Goal: Transaction & Acquisition: Purchase product/service

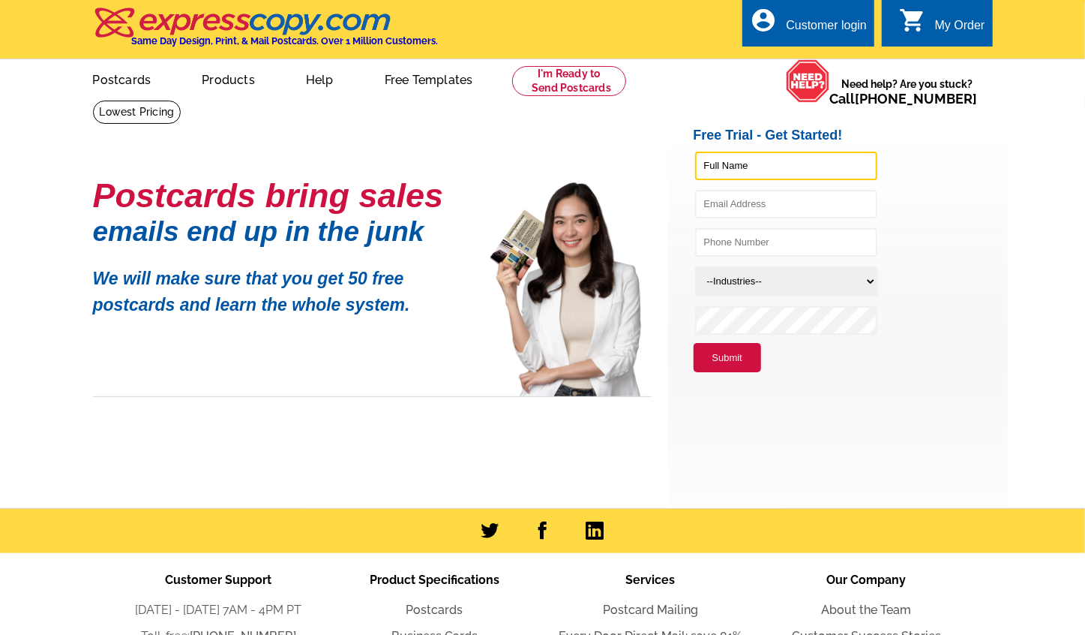
click at [740, 176] on input "text" at bounding box center [786, 166] width 182 height 29
click at [818, 22] on div "Customer login" at bounding box center [826, 29] width 81 height 21
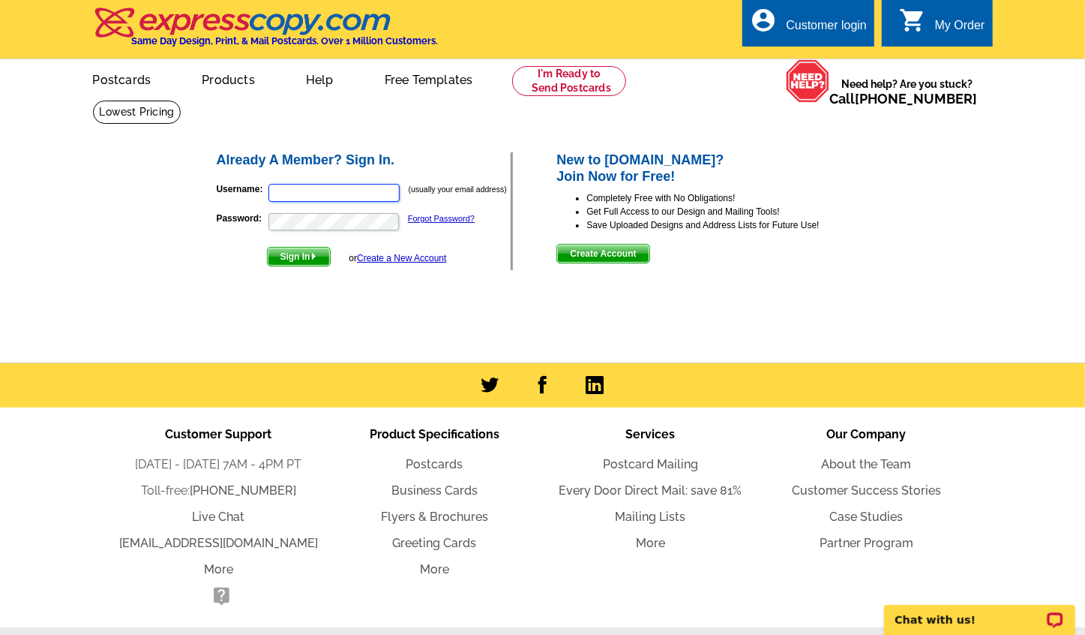
click at [348, 190] on input "Username:" at bounding box center [334, 193] width 131 height 18
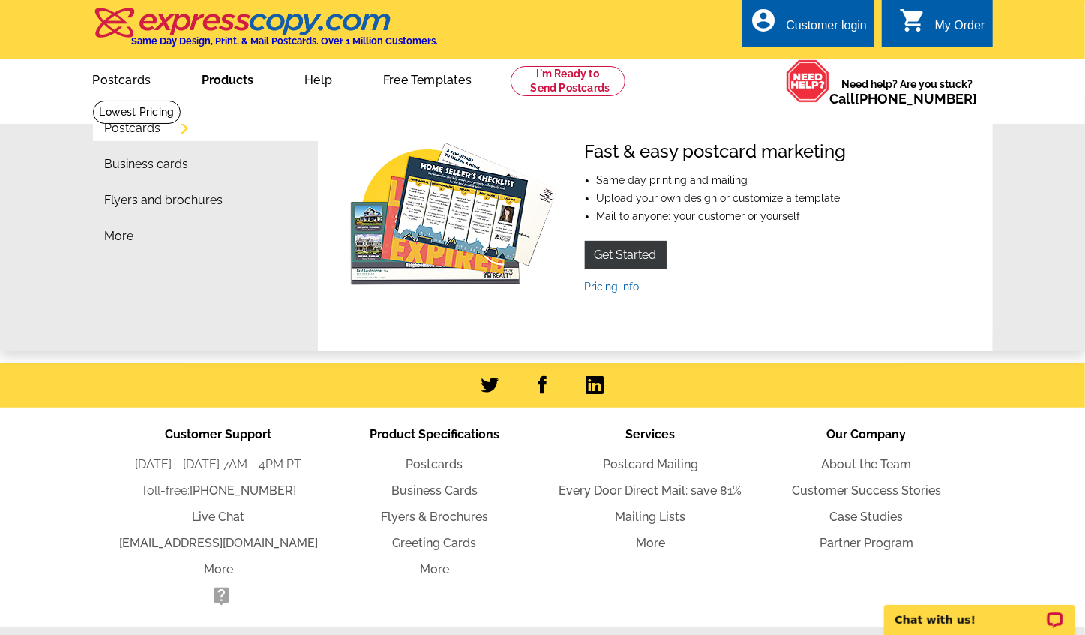
click at [173, 130] on li "Postcards" at bounding box center [211, 132] width 213 height 36
click at [161, 133] on link "Postcards" at bounding box center [133, 128] width 56 height 12
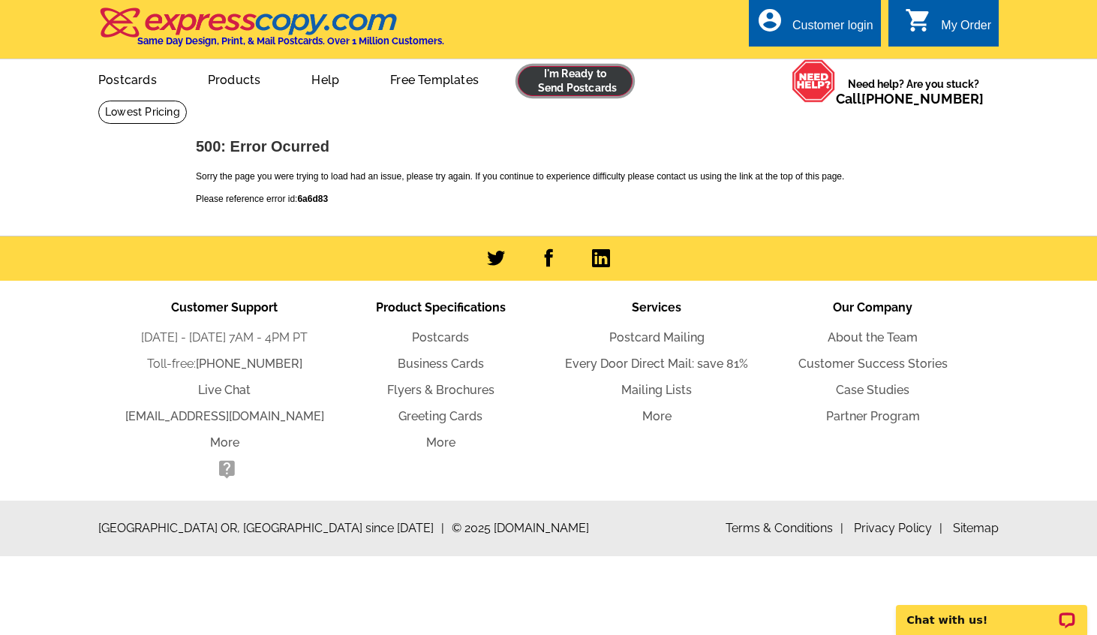
click at [594, 76] on link at bounding box center [575, 81] width 115 height 30
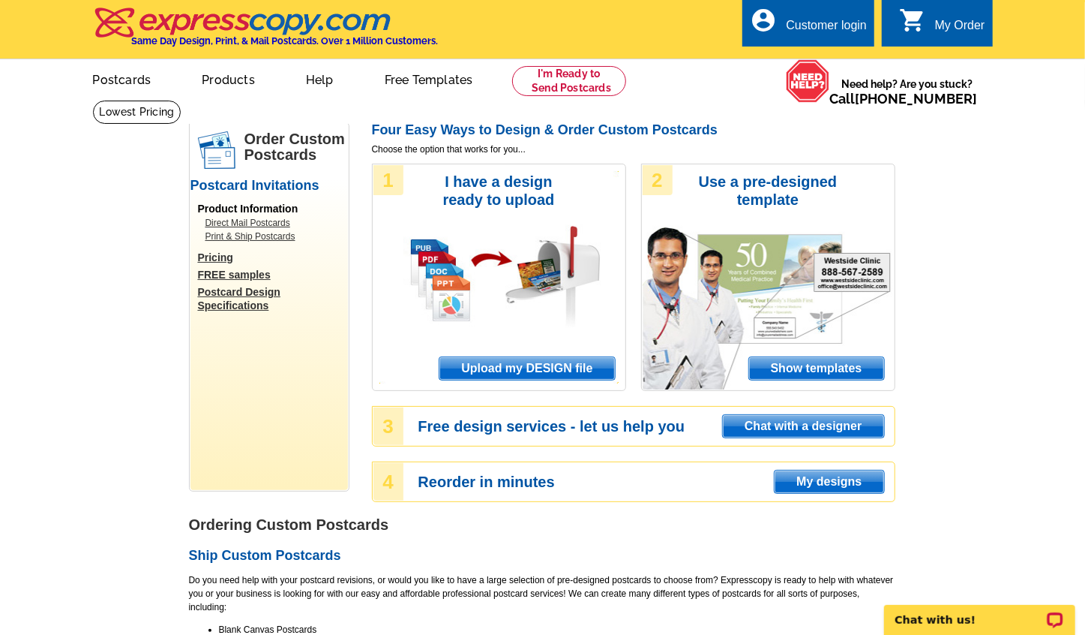
click at [560, 372] on span "Upload my DESIGN file" at bounding box center [527, 368] width 175 height 23
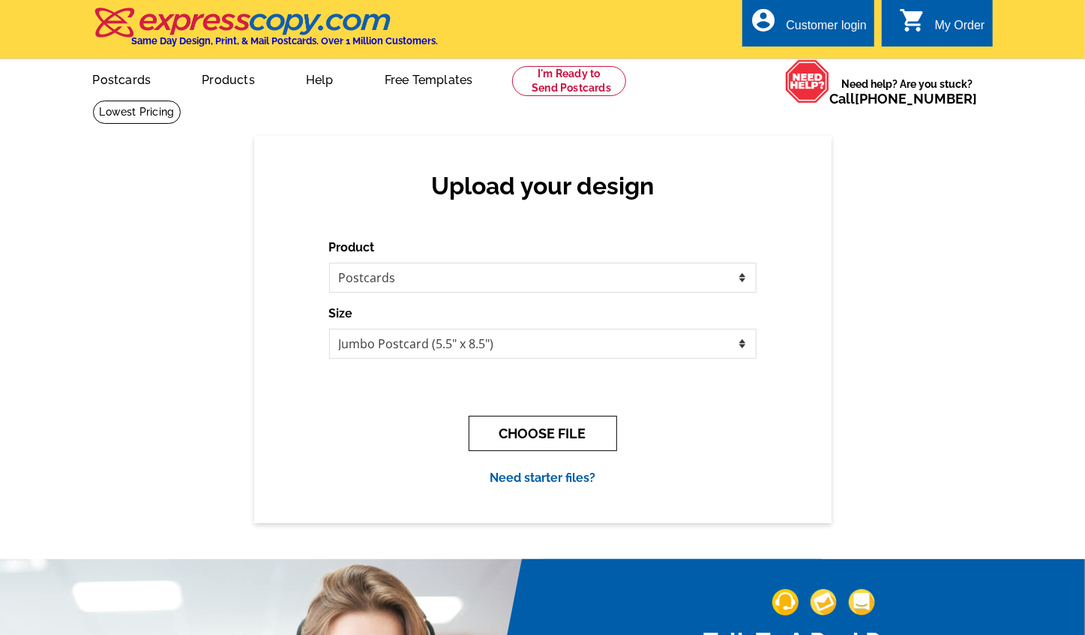
click at [566, 423] on button "CHOOSE FILE" at bounding box center [543, 433] width 149 height 35
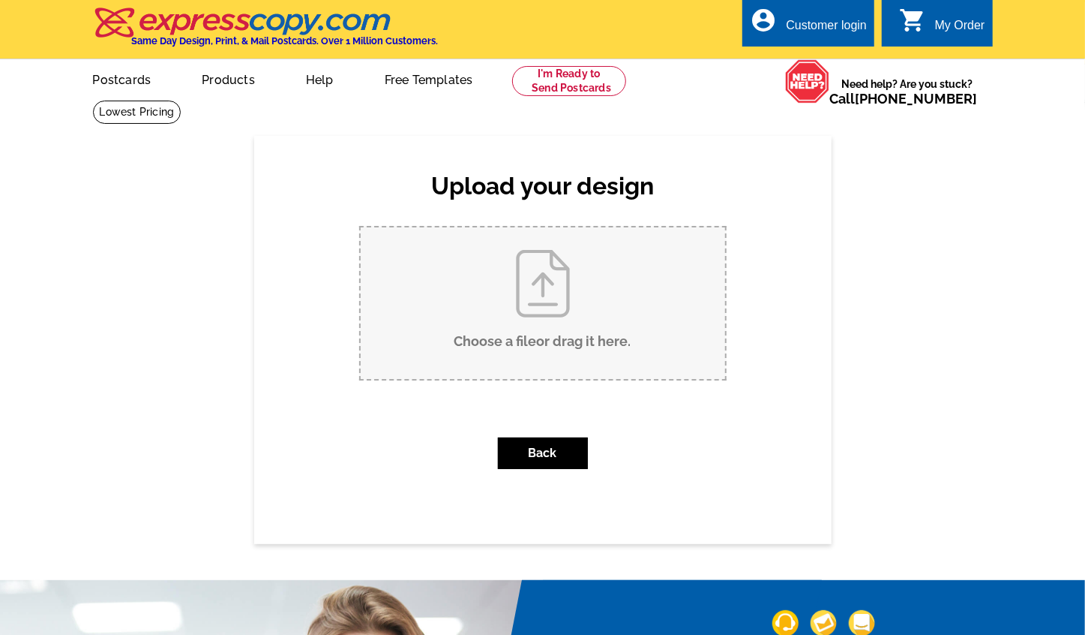
click at [555, 324] on input "Choose a file or drag it here ." at bounding box center [543, 303] width 365 height 152
type input "C:\fakepath\1.png"
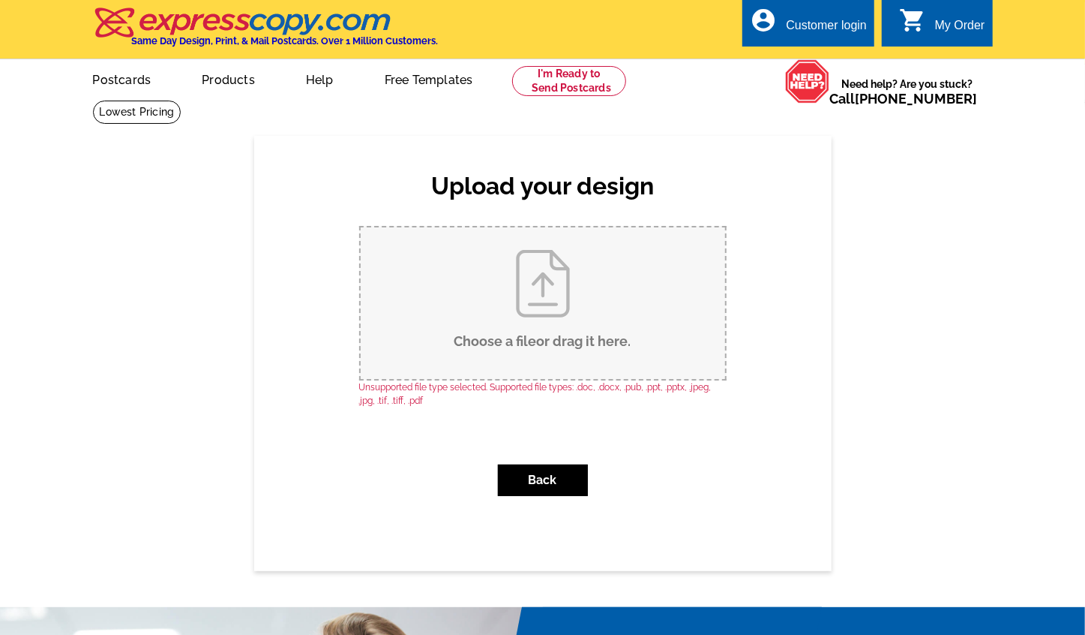
click at [563, 369] on input "Choose a file or drag it here ." at bounding box center [543, 303] width 365 height 152
drag, startPoint x: 793, startPoint y: 16, endPoint x: 606, endPoint y: 290, distance: 332.0
click at [606, 290] on input "Choose a file or drag it here ." at bounding box center [543, 303] width 365 height 152
type input "C:\fakepath\images-to-pdf-1760561292078.pdf"
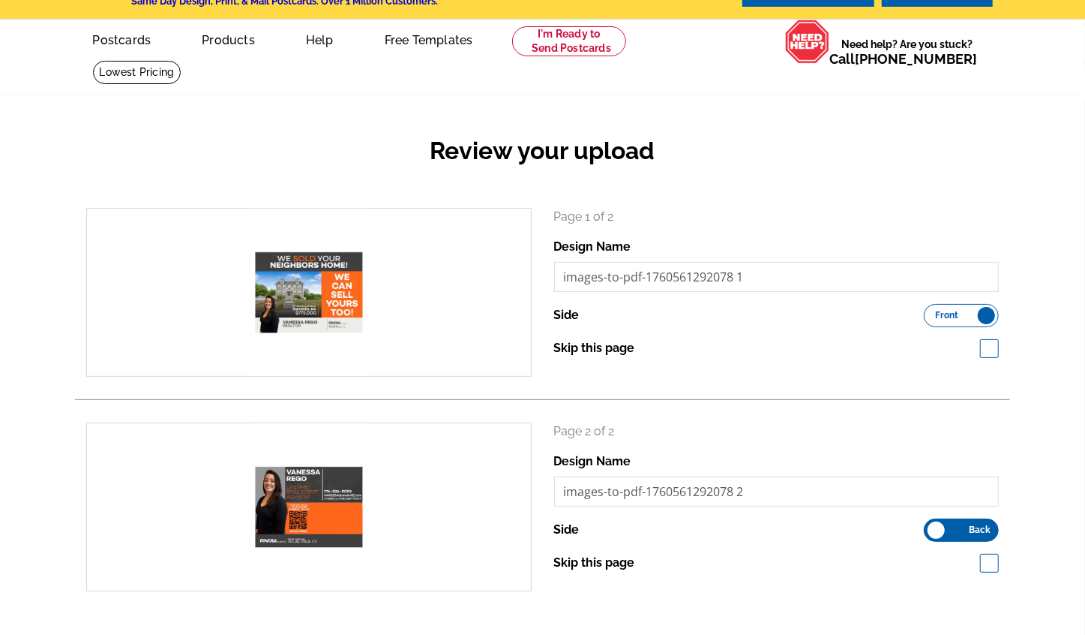
scroll to position [44, 0]
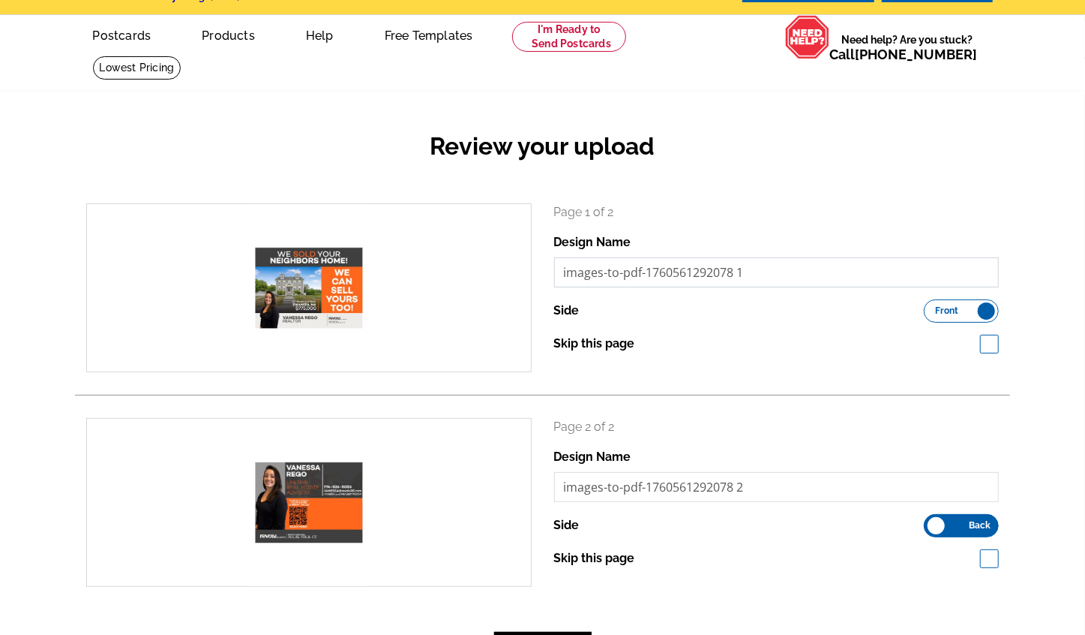
click at [669, 283] on input "images-to-pdf-1760561292078 1" at bounding box center [777, 272] width 446 height 30
drag, startPoint x: 794, startPoint y: 274, endPoint x: 546, endPoint y: 248, distance: 249.6
click at [546, 248] on div "Page 1 of 2 Design Name images-to-pdf-1760561292078 1 Side Front Back Skip this…" at bounding box center [777, 287] width 468 height 169
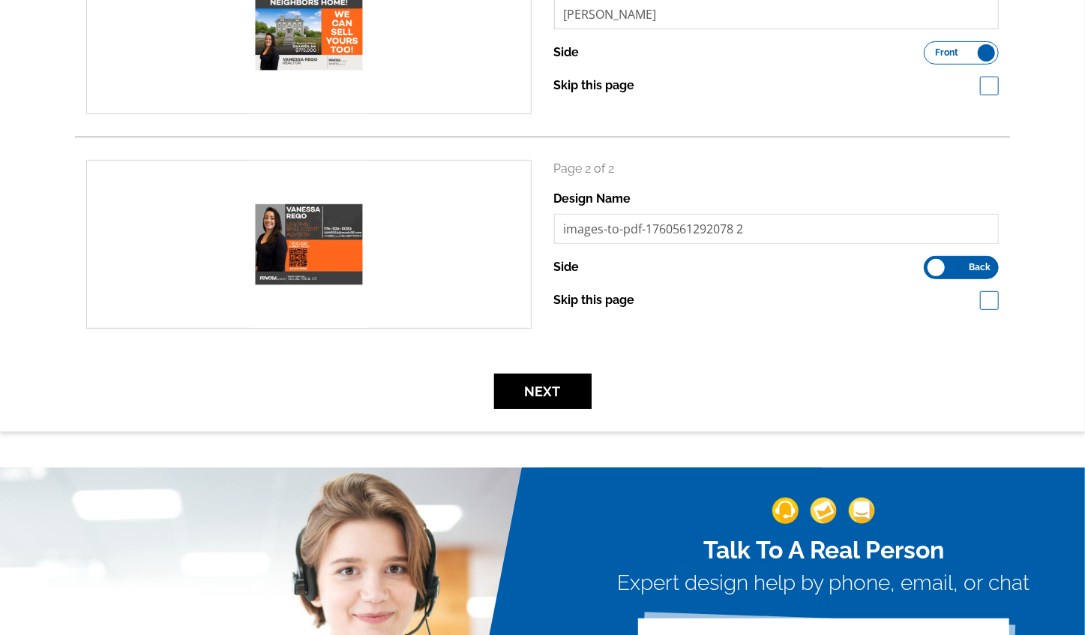
scroll to position [314, 0]
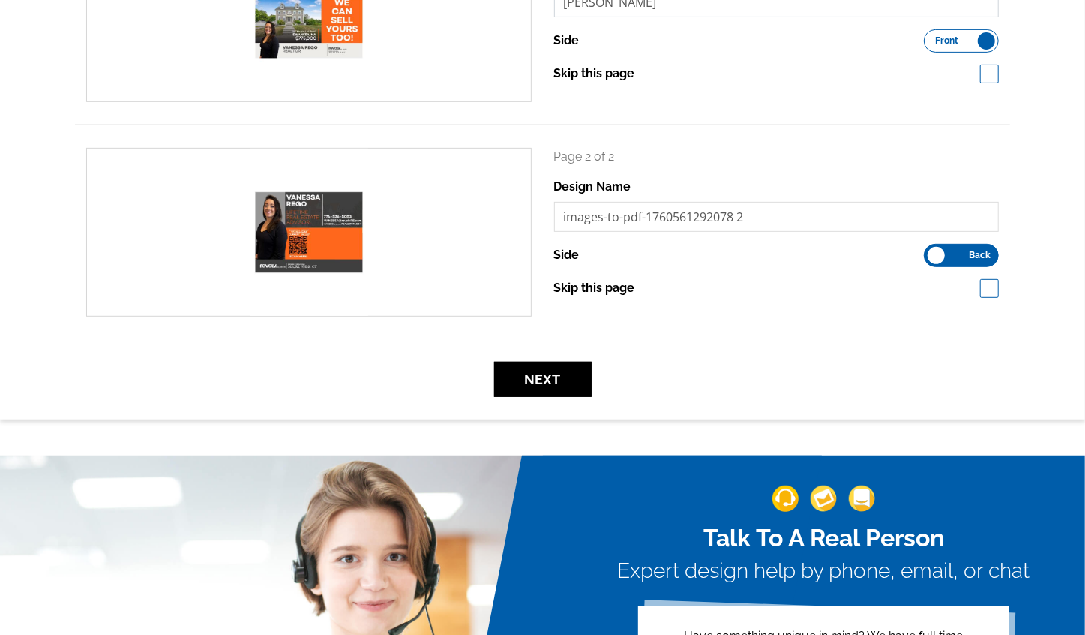
type input "Vanessa Rego"
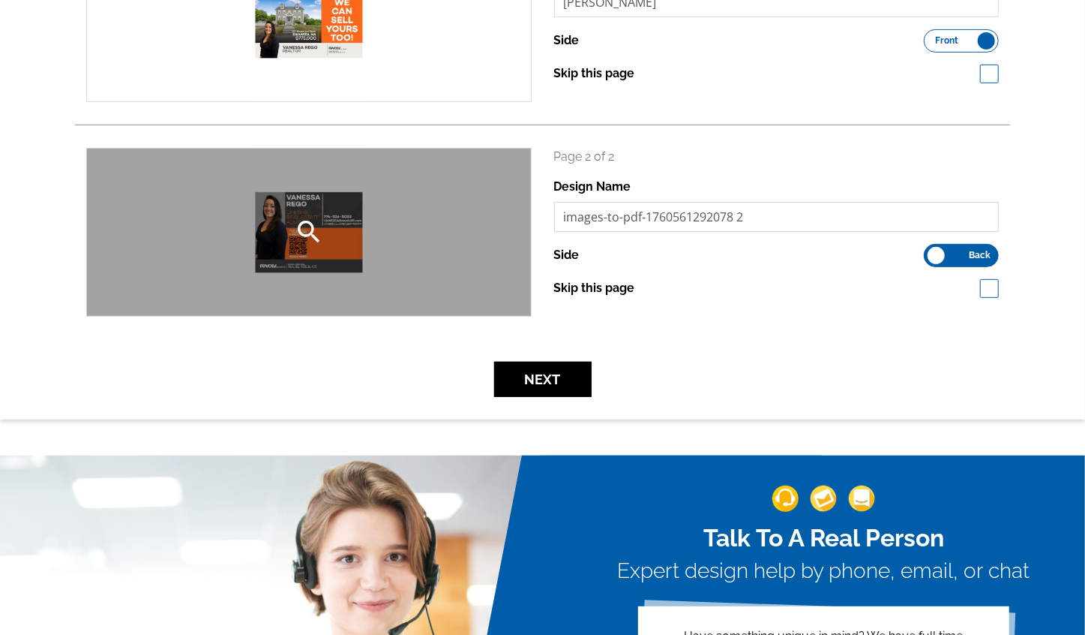
drag, startPoint x: 764, startPoint y: 213, endPoint x: 516, endPoint y: 214, distance: 247.5
click at [516, 214] on div "search Page 2 of 2 Design Name images-to-pdf-1760561292078 2 Side Front Back" at bounding box center [542, 232] width 935 height 169
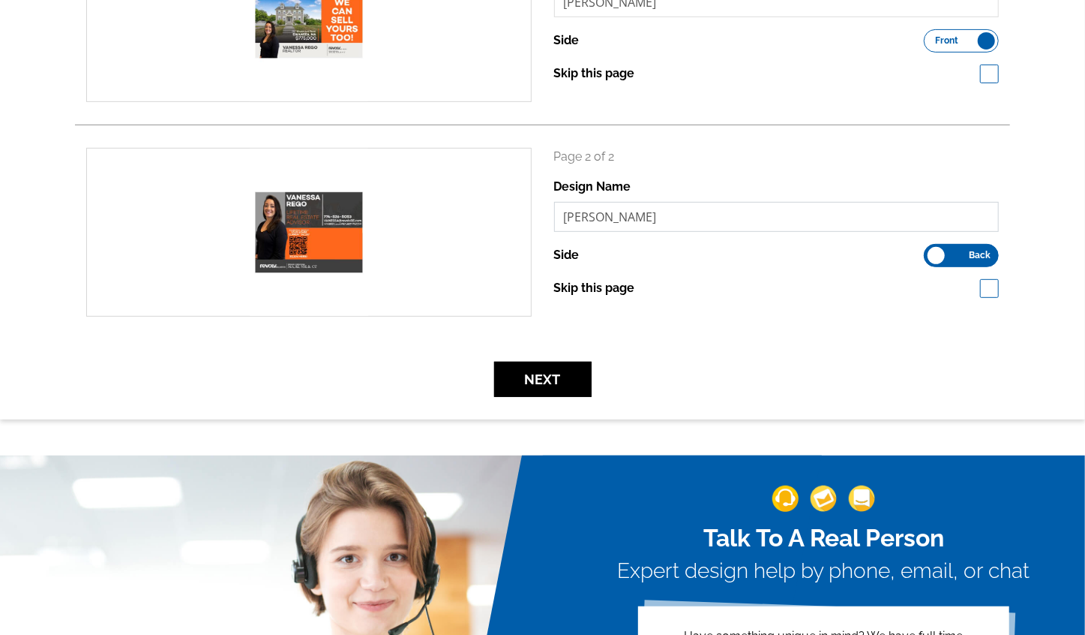
type input "Vanessa Rego"
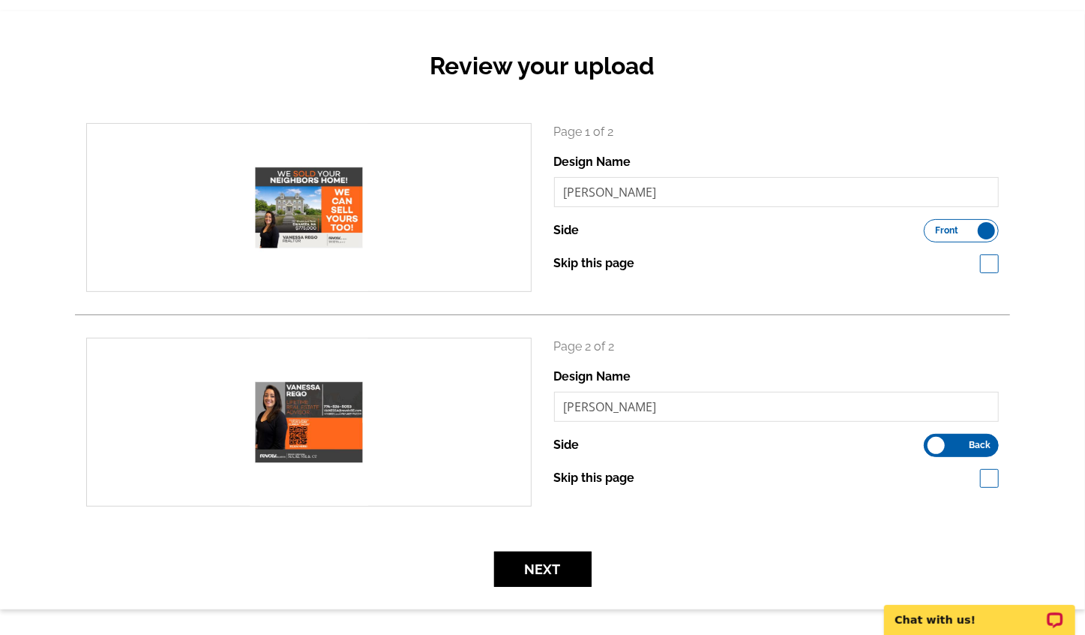
scroll to position [119, 0]
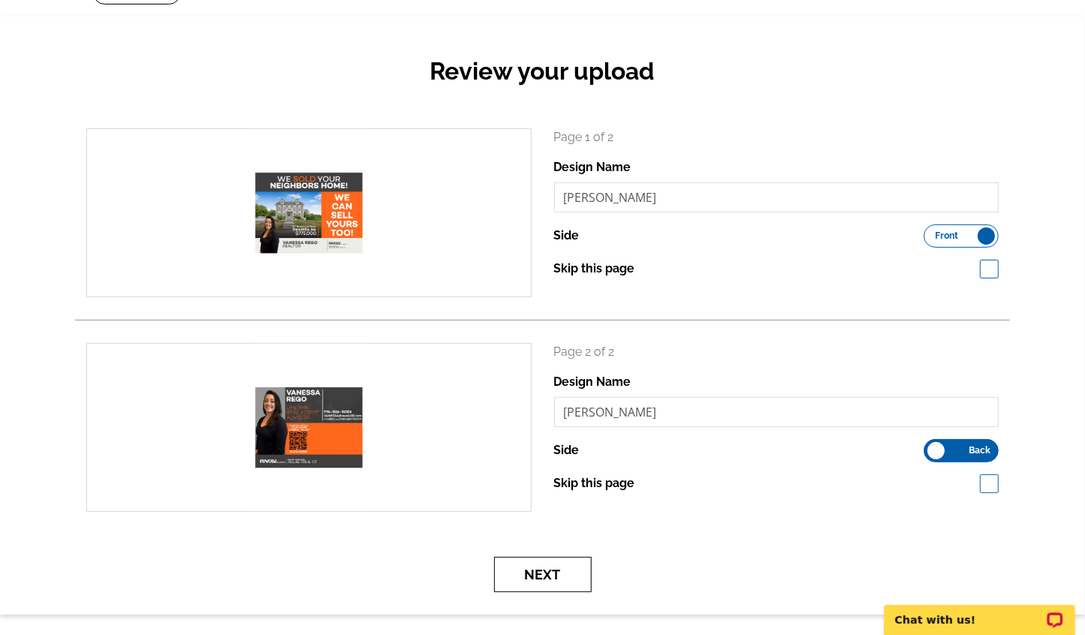
click at [531, 583] on button "Next" at bounding box center [543, 574] width 98 height 35
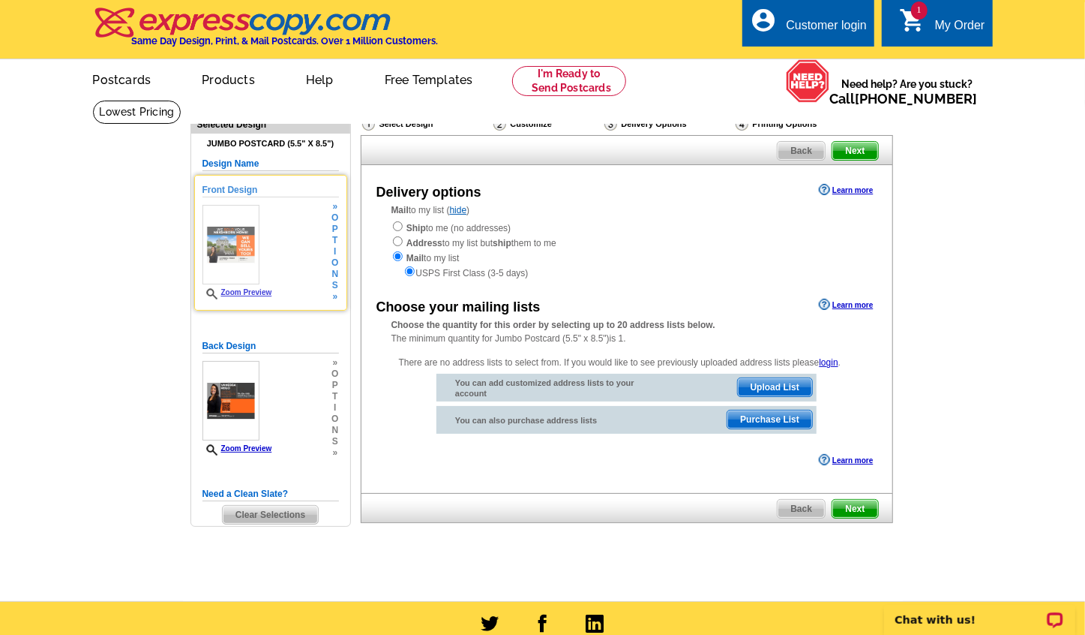
click at [231, 254] on img at bounding box center [232, 245] width 58 height 80
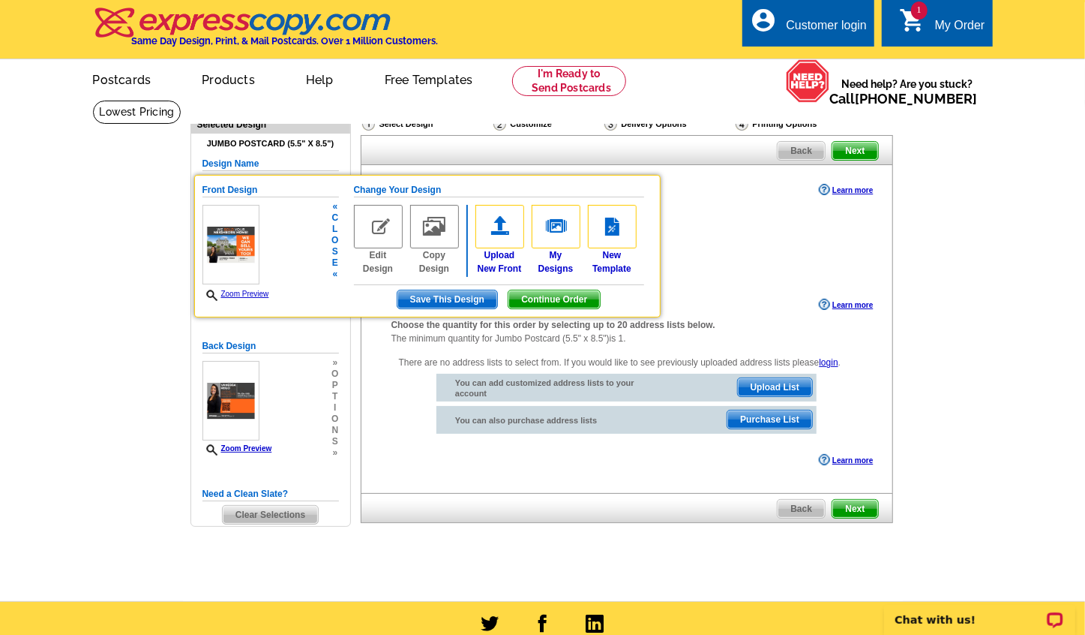
click at [373, 232] on img at bounding box center [378, 227] width 49 height 44
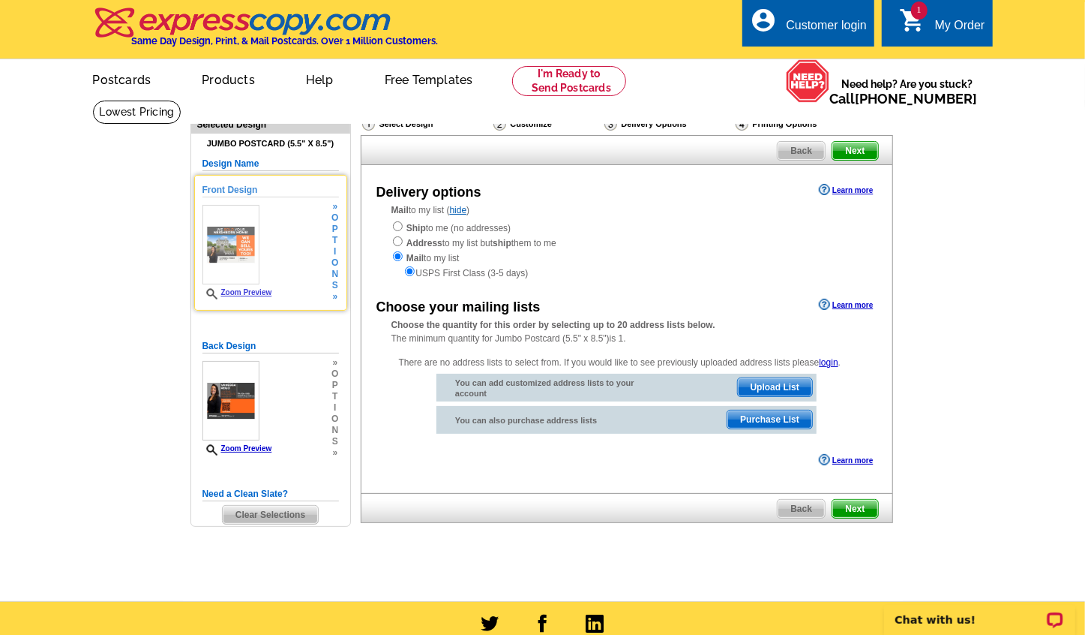
click at [226, 254] on img at bounding box center [232, 245] width 58 height 80
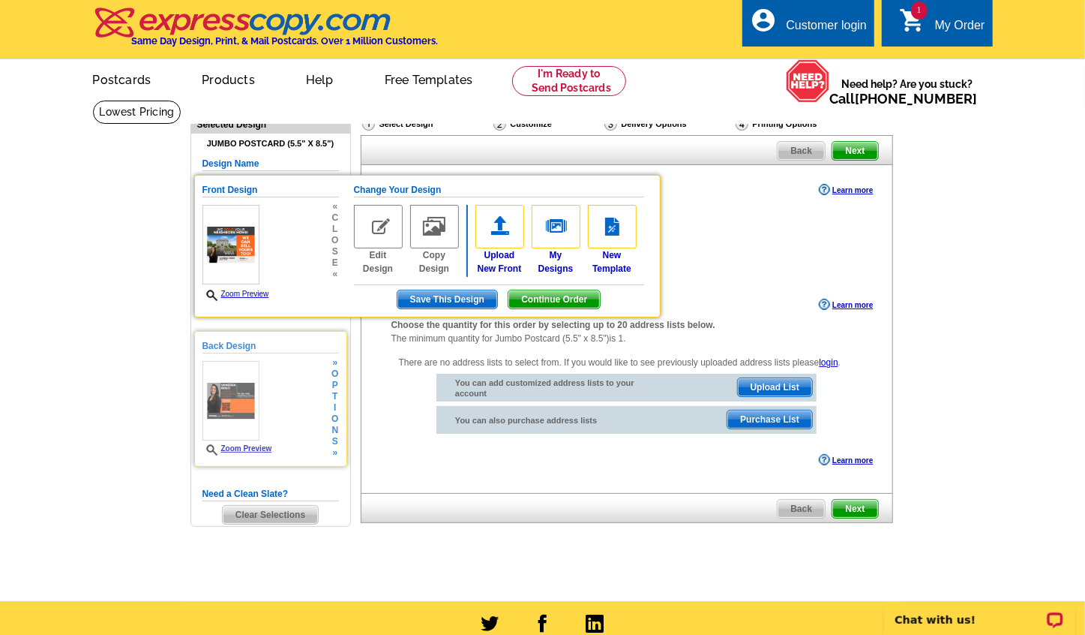
click at [245, 436] on img at bounding box center [232, 401] width 58 height 80
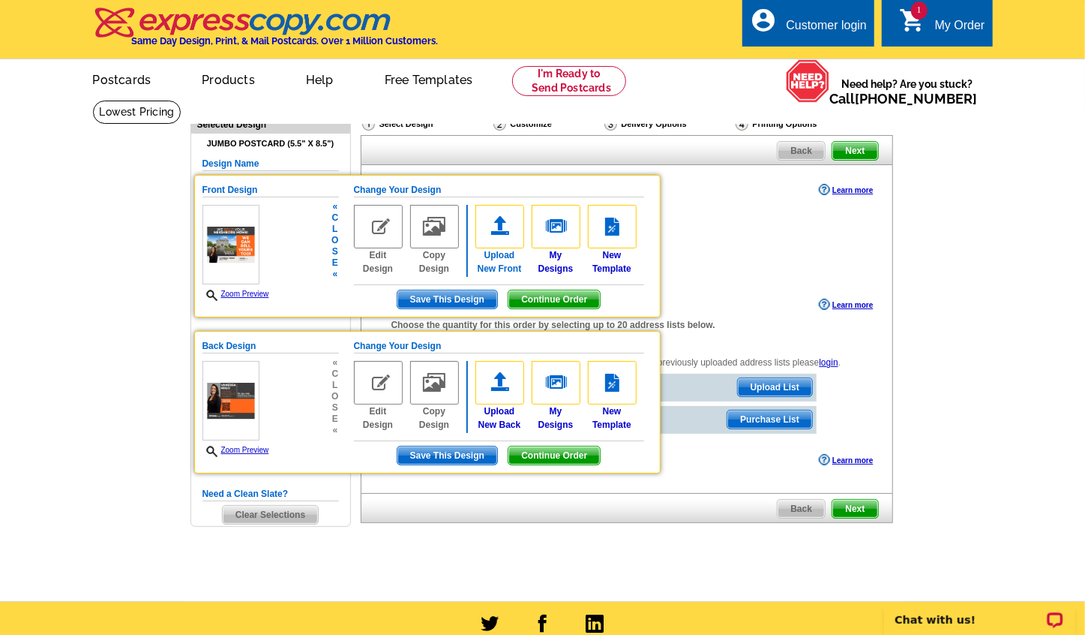
click at [507, 236] on img at bounding box center [500, 227] width 49 height 44
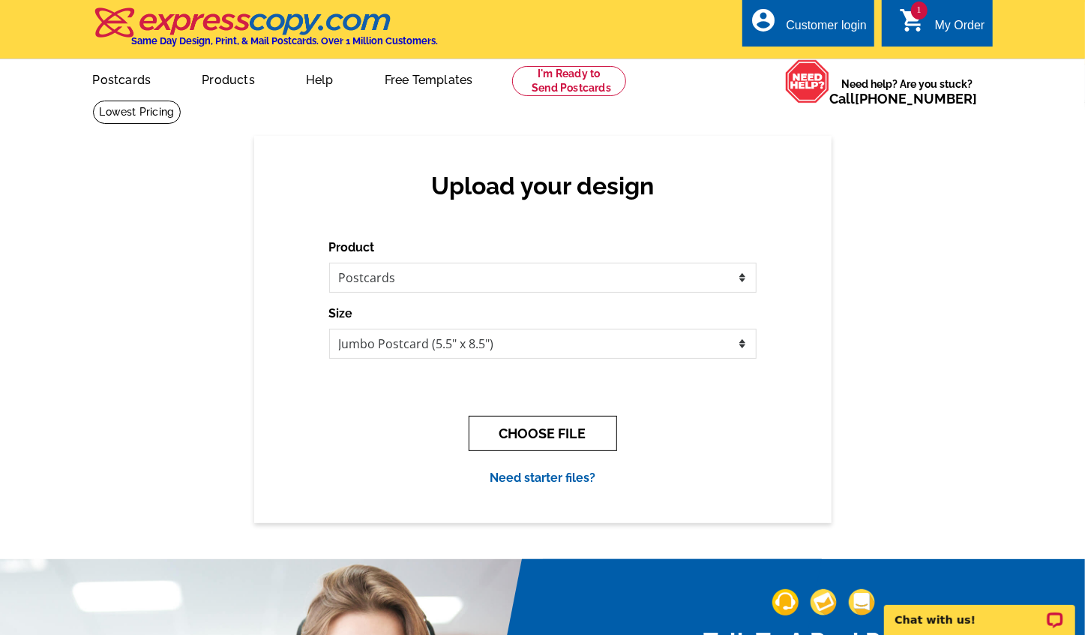
click at [533, 443] on button "CHOOSE FILE" at bounding box center [543, 433] width 149 height 35
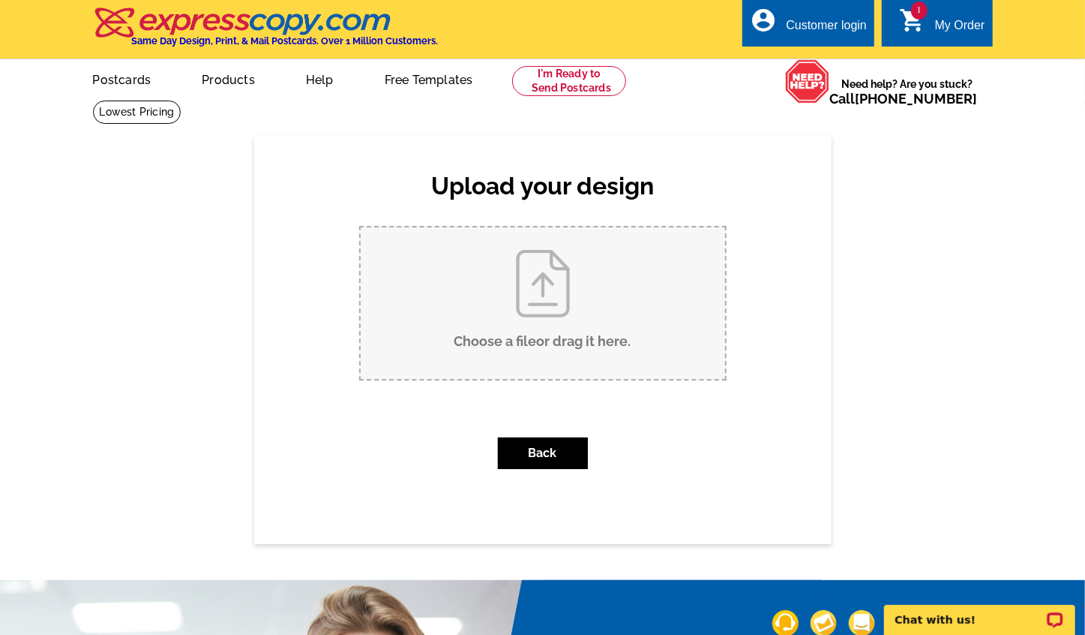
click at [554, 334] on input "Choose a file or drag it here ." at bounding box center [543, 303] width 365 height 152
type input "C:\fakepath\images-to-pdf-1760561292078.pdf"
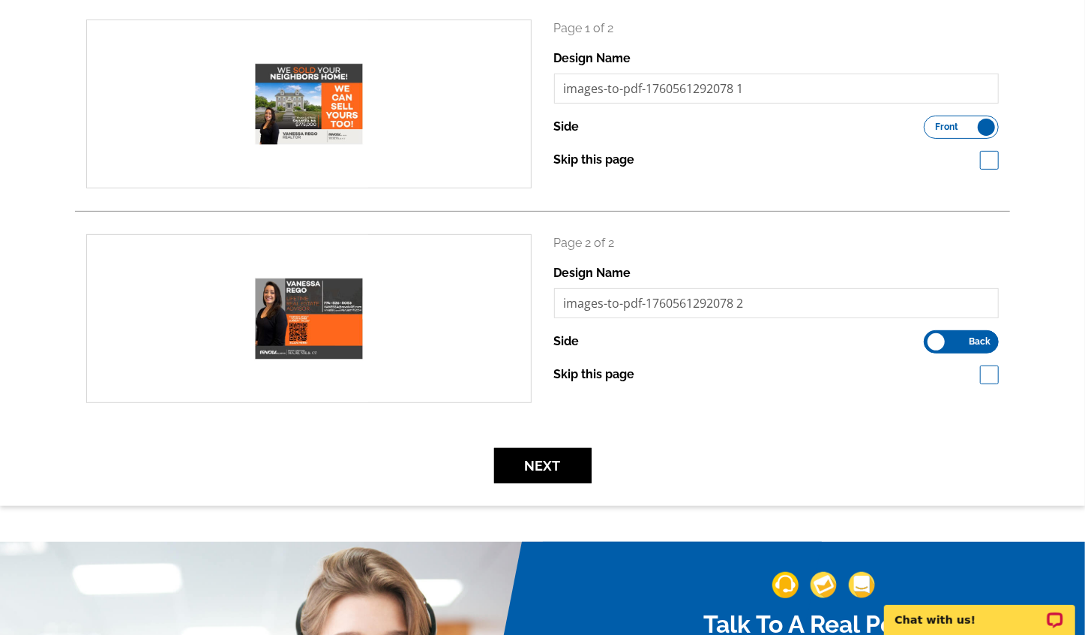
scroll to position [229, 0]
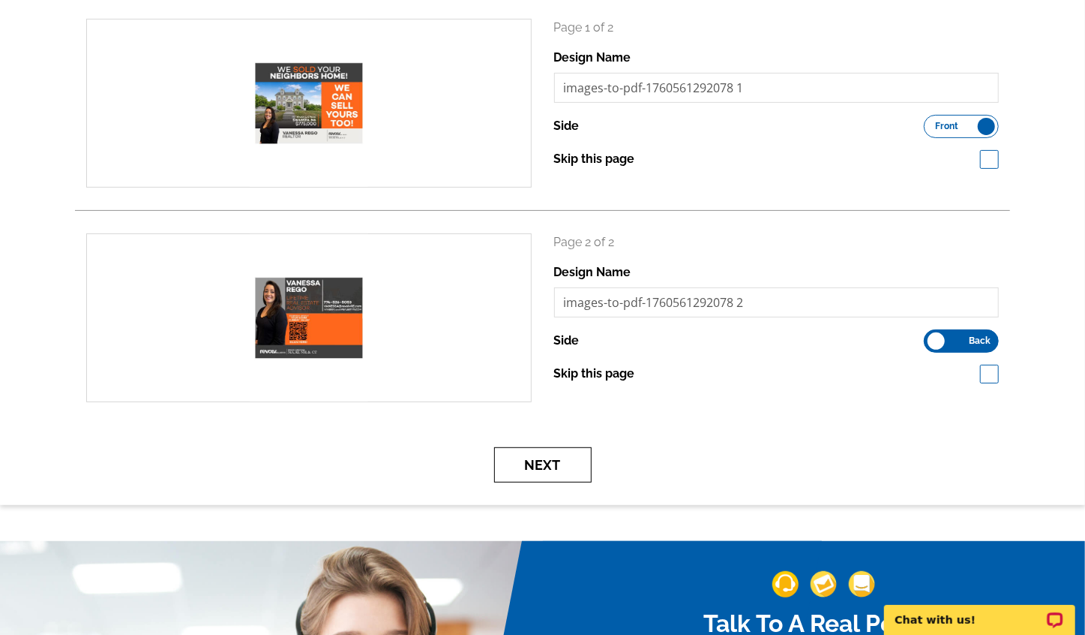
click at [548, 470] on button "Next" at bounding box center [543, 464] width 98 height 35
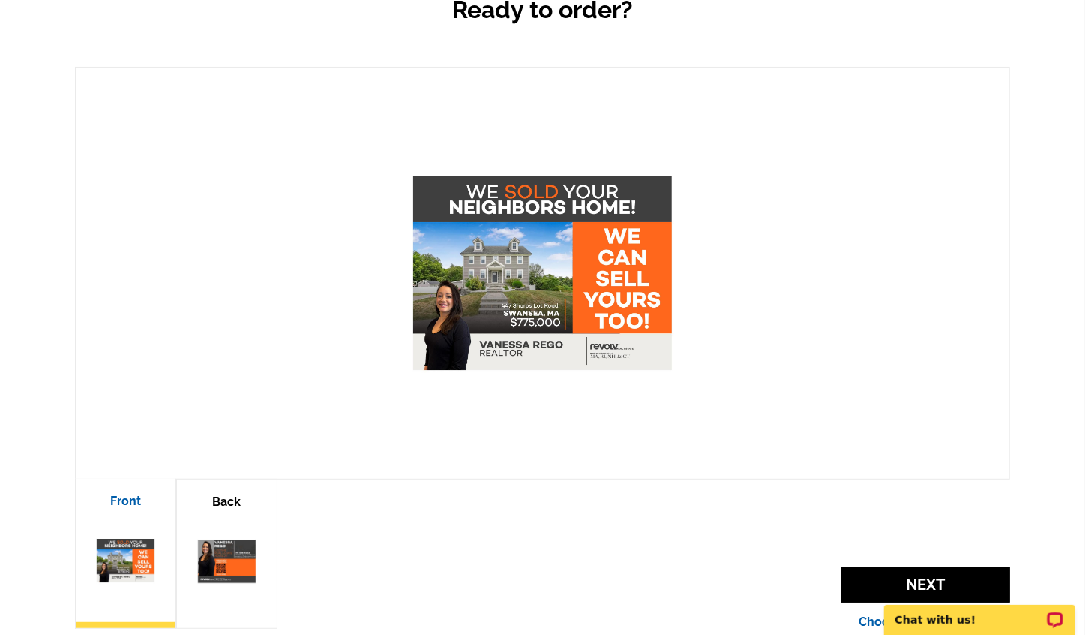
scroll to position [182, 0]
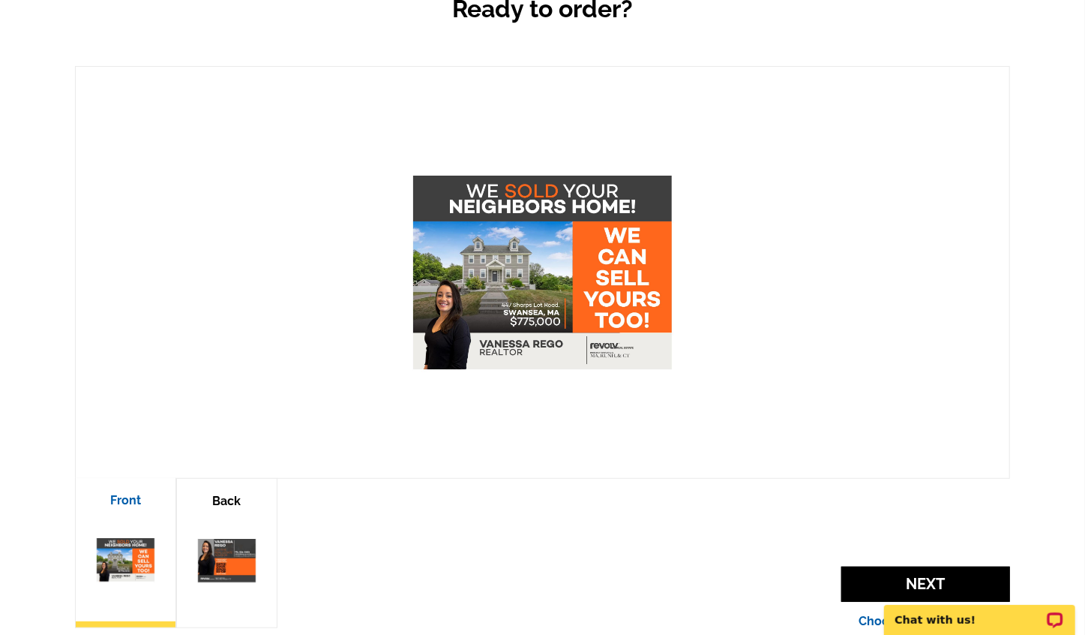
click at [209, 545] on img at bounding box center [227, 560] width 64 height 90
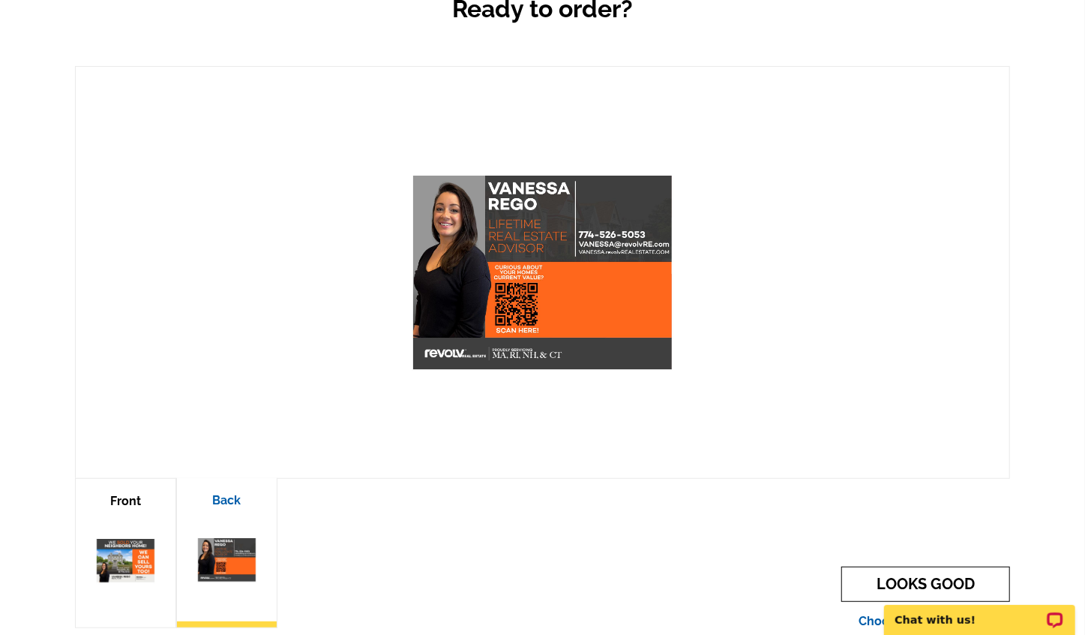
click at [890, 581] on link "LOOKS GOOD" at bounding box center [926, 583] width 169 height 35
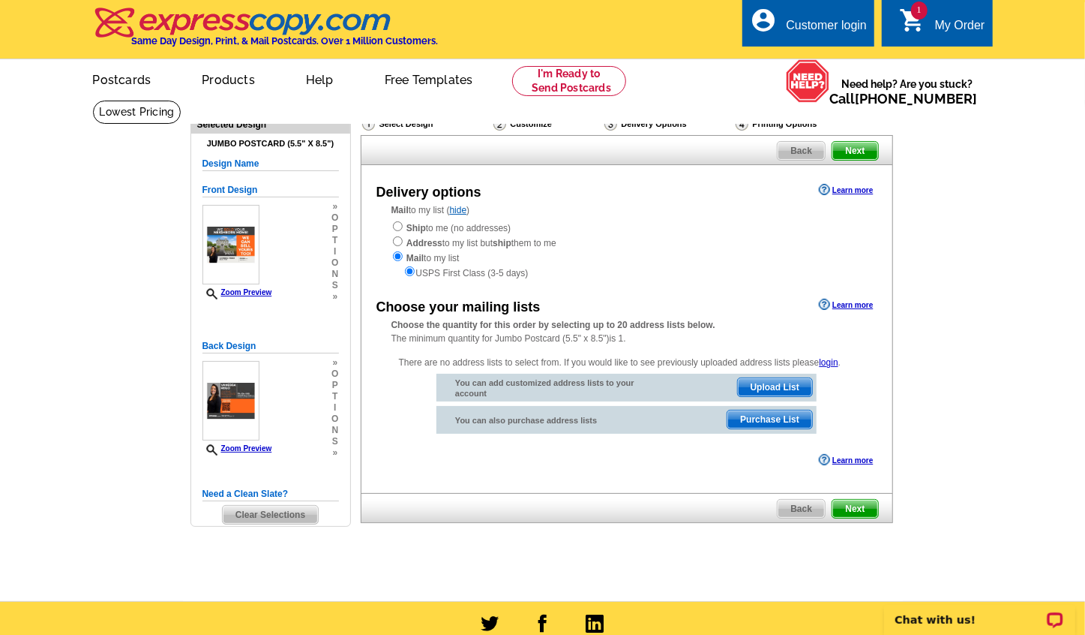
click at [761, 383] on span "Upload List" at bounding box center [775, 387] width 74 height 18
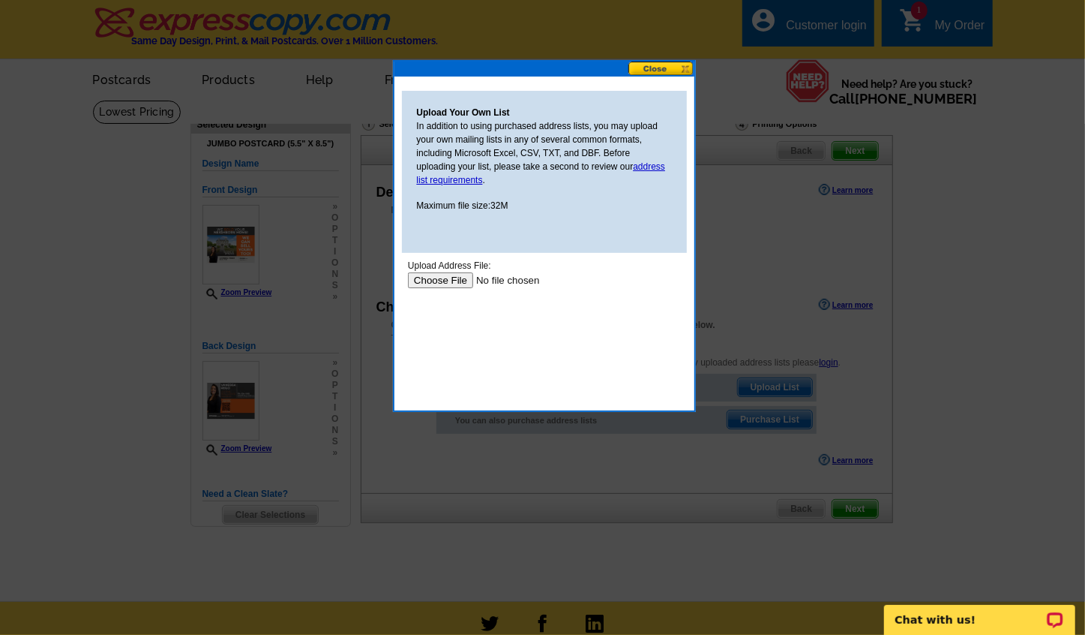
click at [359, 224] on div at bounding box center [542, 317] width 1085 height 635
click at [681, 74] on button at bounding box center [662, 69] width 66 height 14
